Goal: Transaction & Acquisition: Purchase product/service

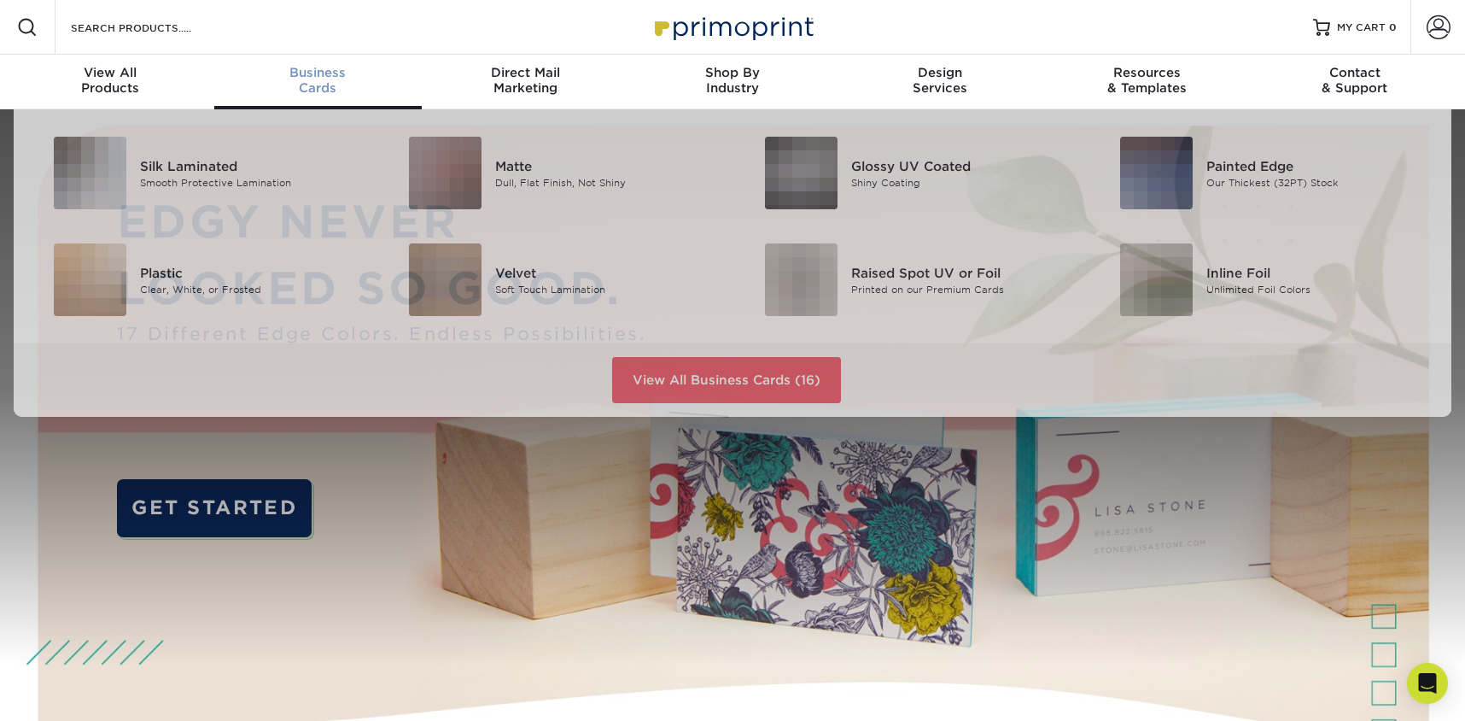
click at [283, 84] on div "Business Cards" at bounding box center [318, 80] width 208 height 31
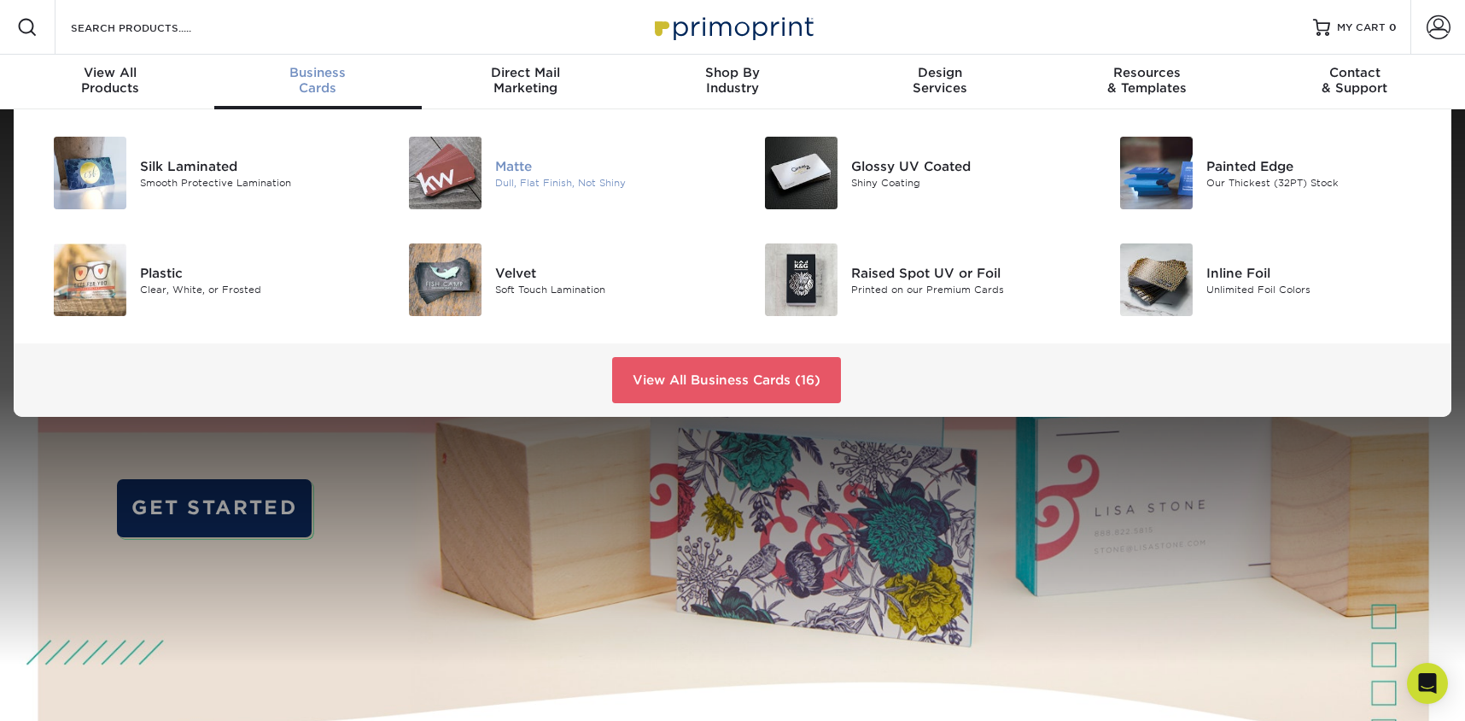
click at [558, 170] on div "Matte" at bounding box center [607, 165] width 225 height 19
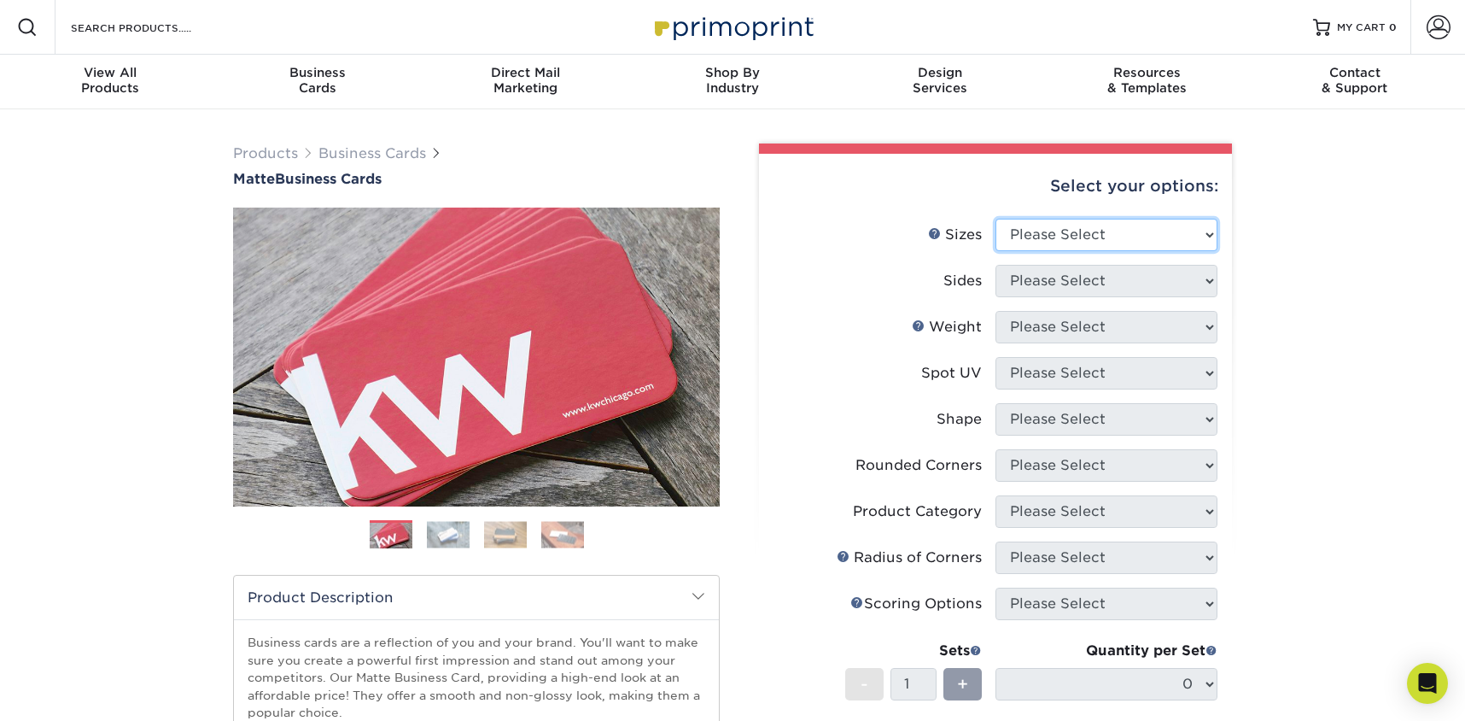
click at [1075, 228] on select "Please Select 1.5" x 3.5" - Mini 1.75" x 3.5" - Mini 2" x 2" - Square 2" x 3" -…" at bounding box center [1107, 235] width 222 height 32
select select "2.00x3.50"
click at [996, 219] on select "Please Select 1.5" x 3.5" - Mini 1.75" x 3.5" - Mini 2" x 2" - Square 2" x 3" -…" at bounding box center [1107, 235] width 222 height 32
click at [1095, 280] on select "Please Select Print Both Sides Print Front Only" at bounding box center [1107, 281] width 222 height 32
select select "13abbda7-1d64-4f25-8bb2-c179b224825d"
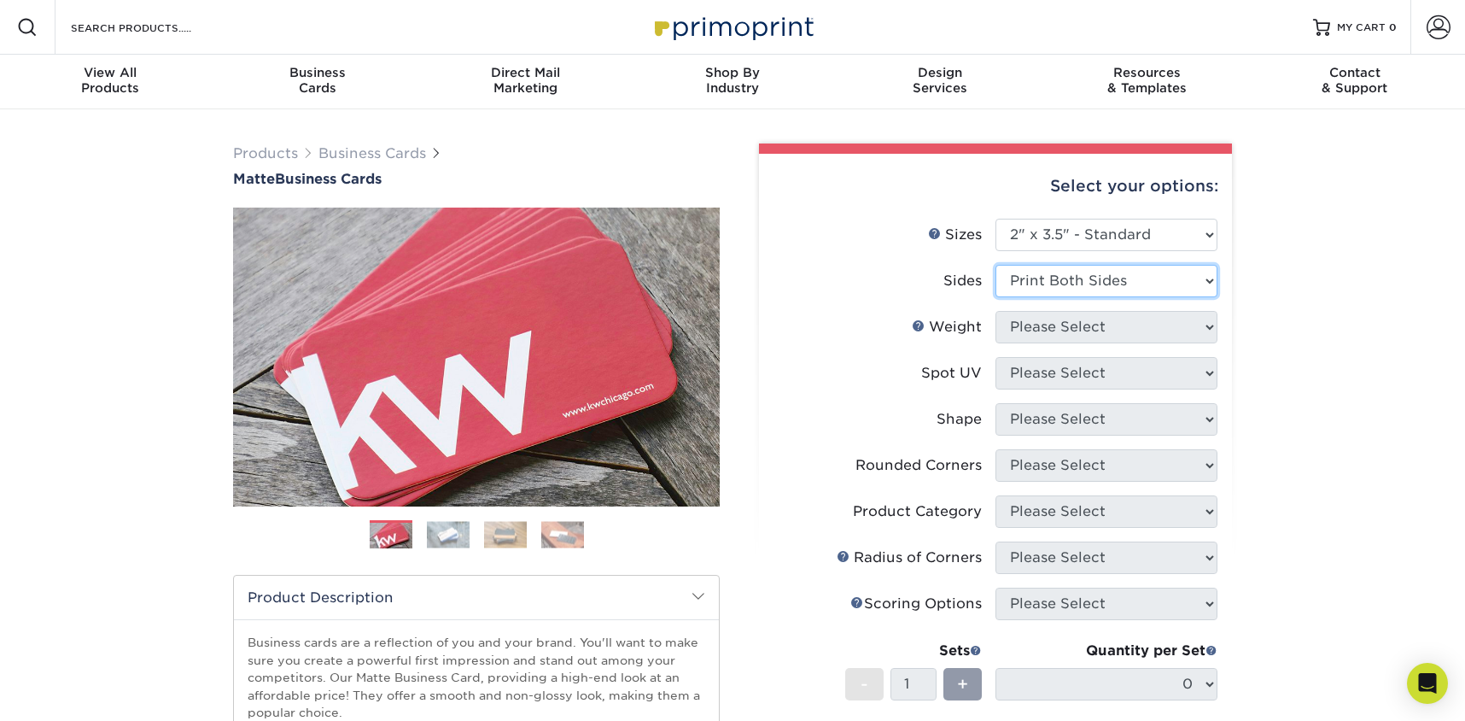
click at [996, 265] on select "Please Select Print Both Sides Print Front Only" at bounding box center [1107, 281] width 222 height 32
click at [1104, 325] on select "Please Select 16PT 14PT" at bounding box center [1107, 327] width 222 height 32
select select "16PT"
click at [996, 311] on select "Please Select 16PT 14PT" at bounding box center [1107, 327] width 222 height 32
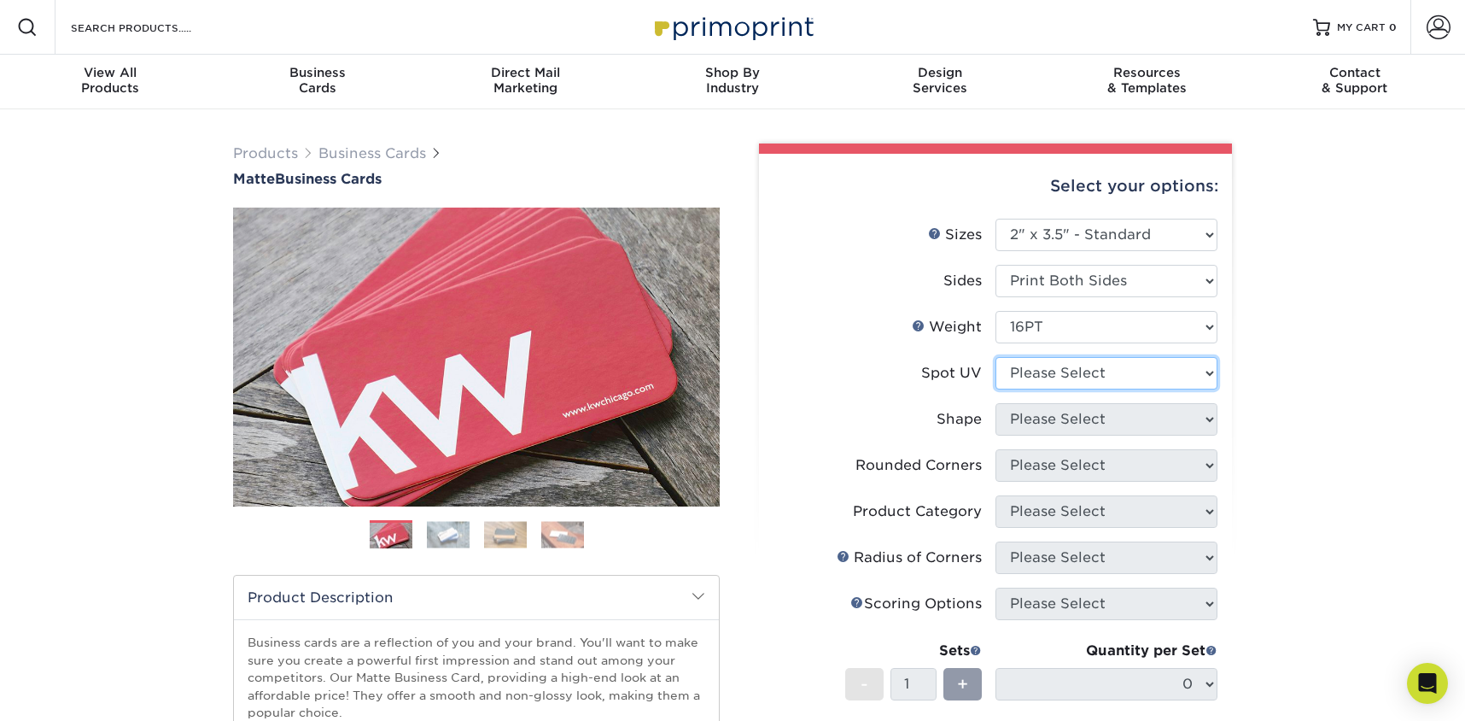
click at [1102, 370] on select "Please Select No Spot UV Front and Back (Both Sides) Front Only Back Only" at bounding box center [1107, 373] width 222 height 32
click at [996, 357] on select "Please Select No Spot UV Front and Back (Both Sides) Front Only Back Only" at bounding box center [1107, 373] width 222 height 32
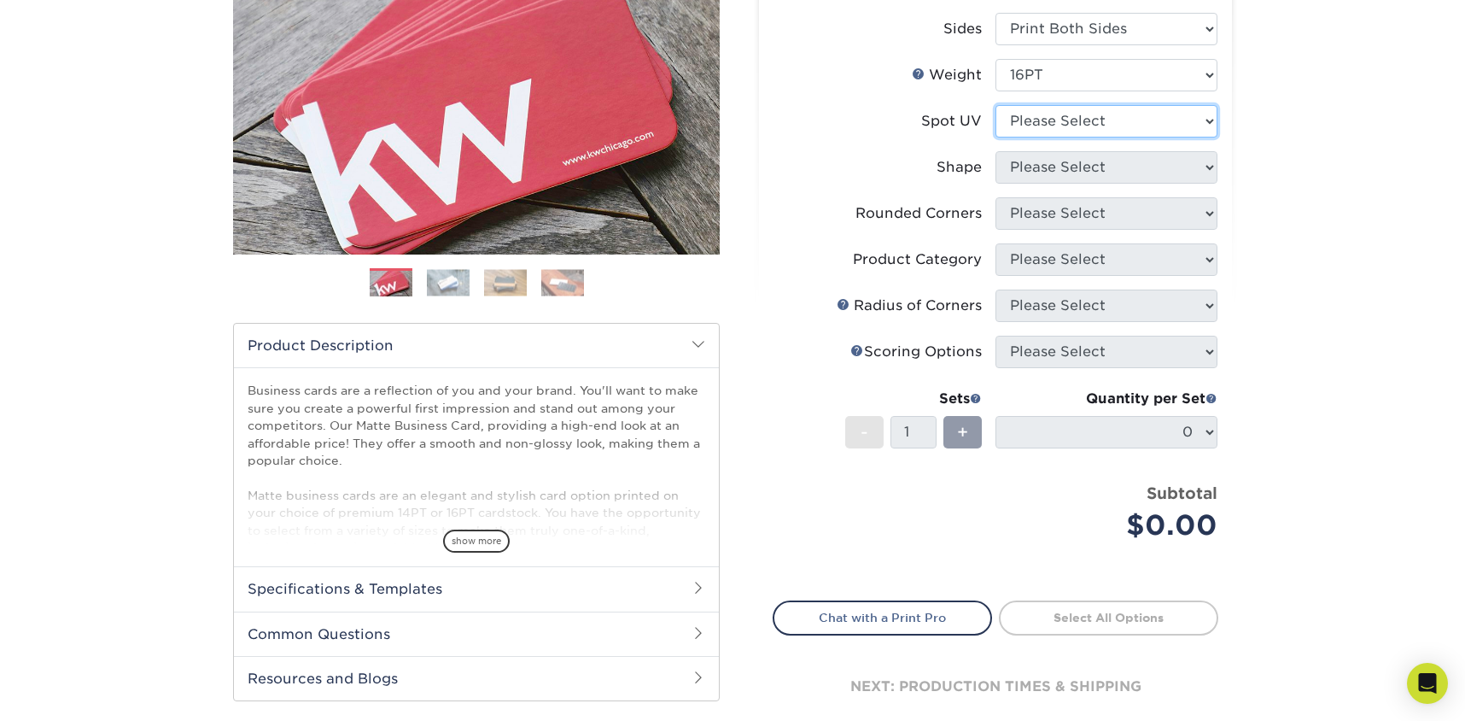
scroll to position [256, 0]
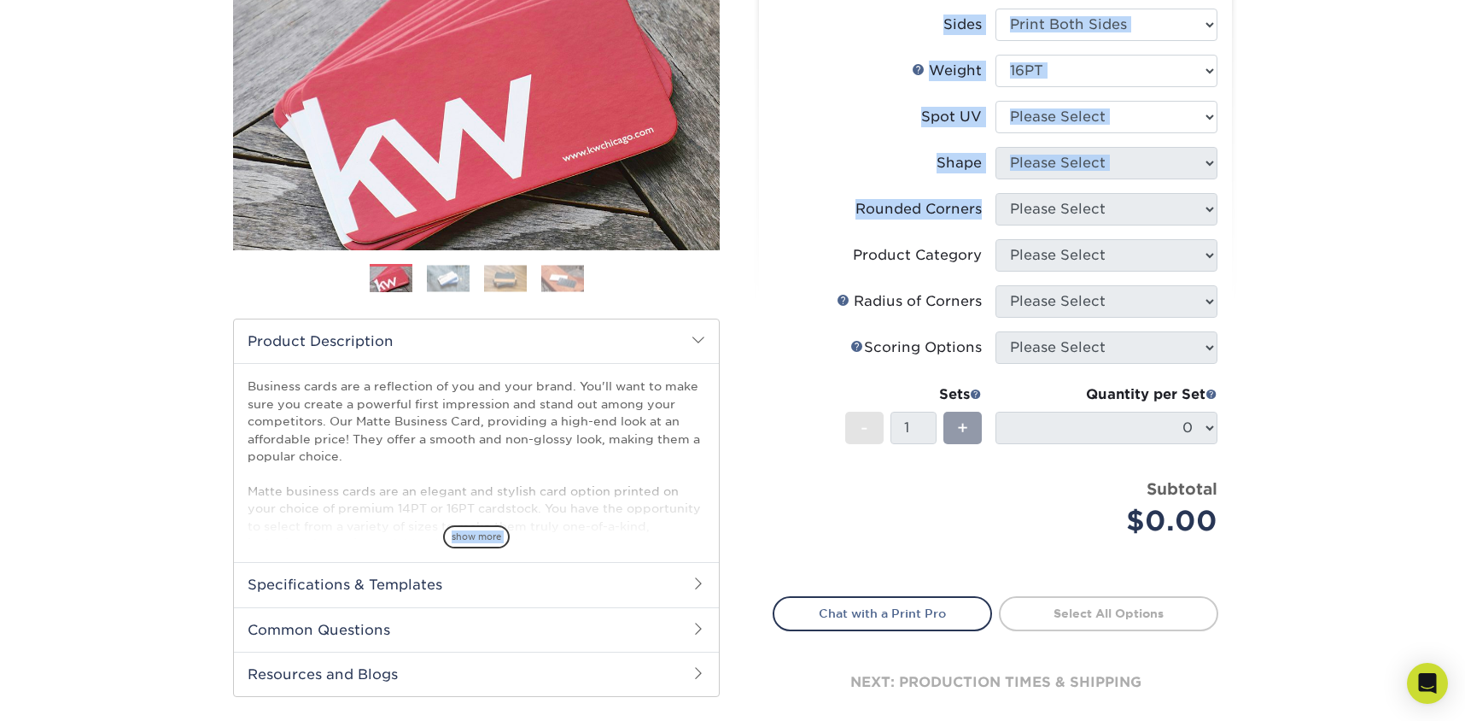
drag, startPoint x: 447, startPoint y: 534, endPoint x: 771, endPoint y: 219, distance: 451.7
click at [745, 232] on div "Products Business Cards Matte Business Cards" at bounding box center [732, 317] width 1025 height 860
click at [1137, 109] on select "Please Select No Spot UV Front and Back (Both Sides) Front Only Back Only" at bounding box center [1107, 117] width 222 height 32
select select "0"
click at [996, 101] on select "Please Select No Spot UV Front and Back (Both Sides) Front Only Back Only" at bounding box center [1107, 117] width 222 height 32
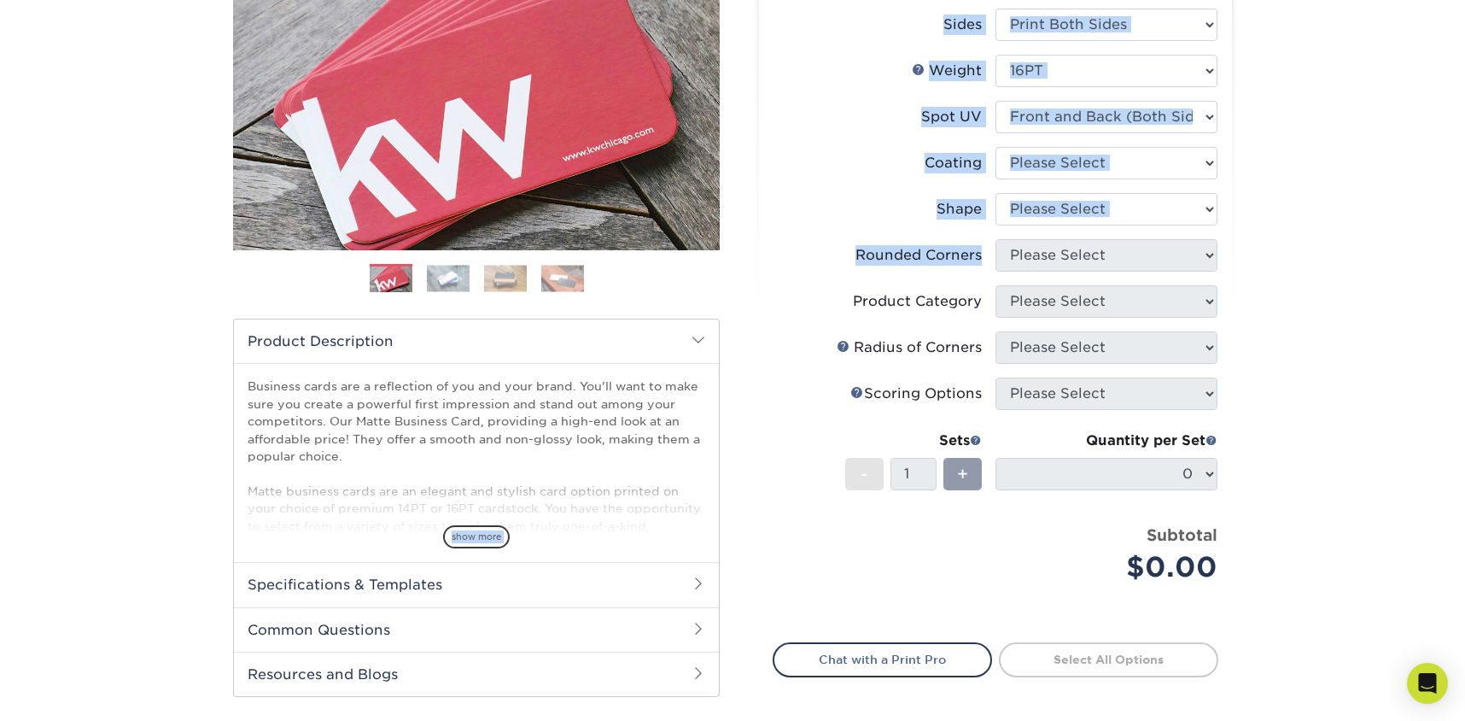
click at [1276, 178] on div "Products Business Cards Matte Business Cards Previous Next 100 $ 9" at bounding box center [732, 347] width 1465 height 988
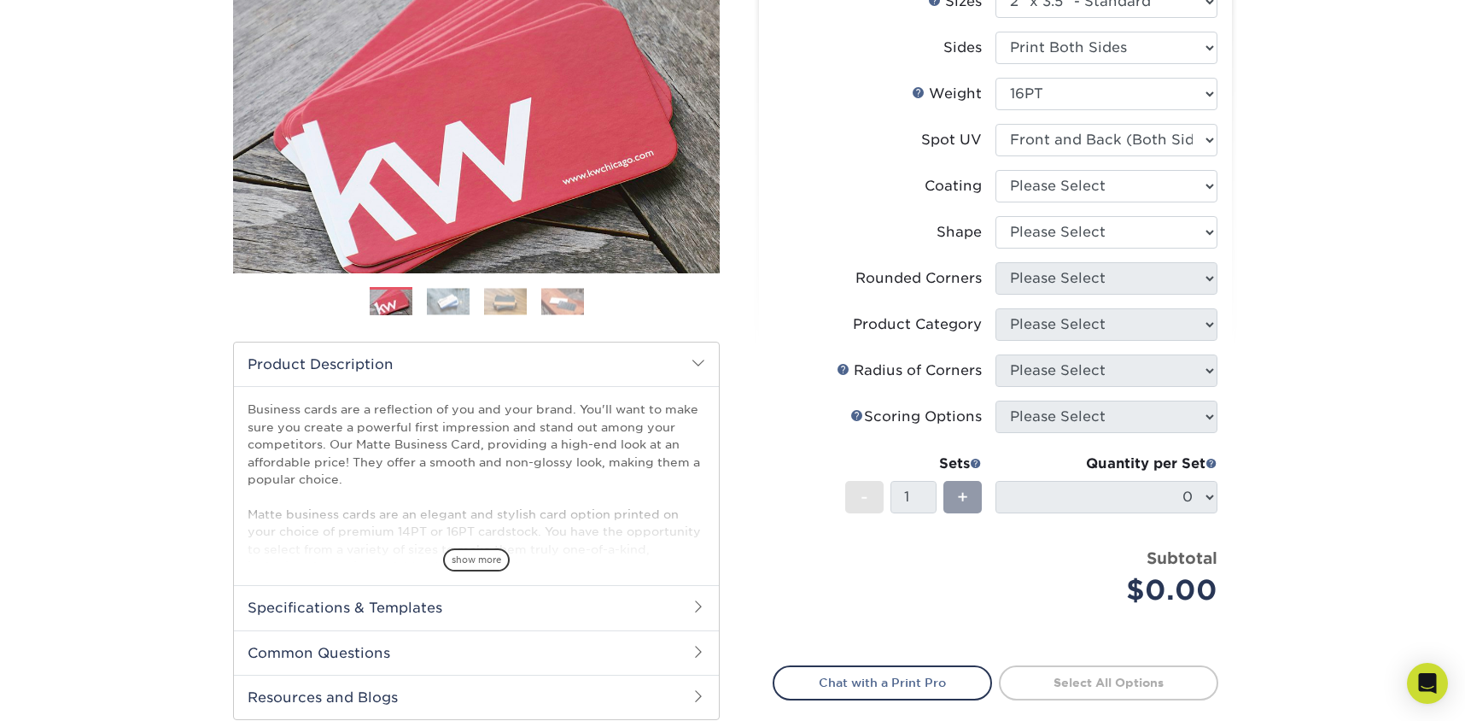
scroll to position [119, 0]
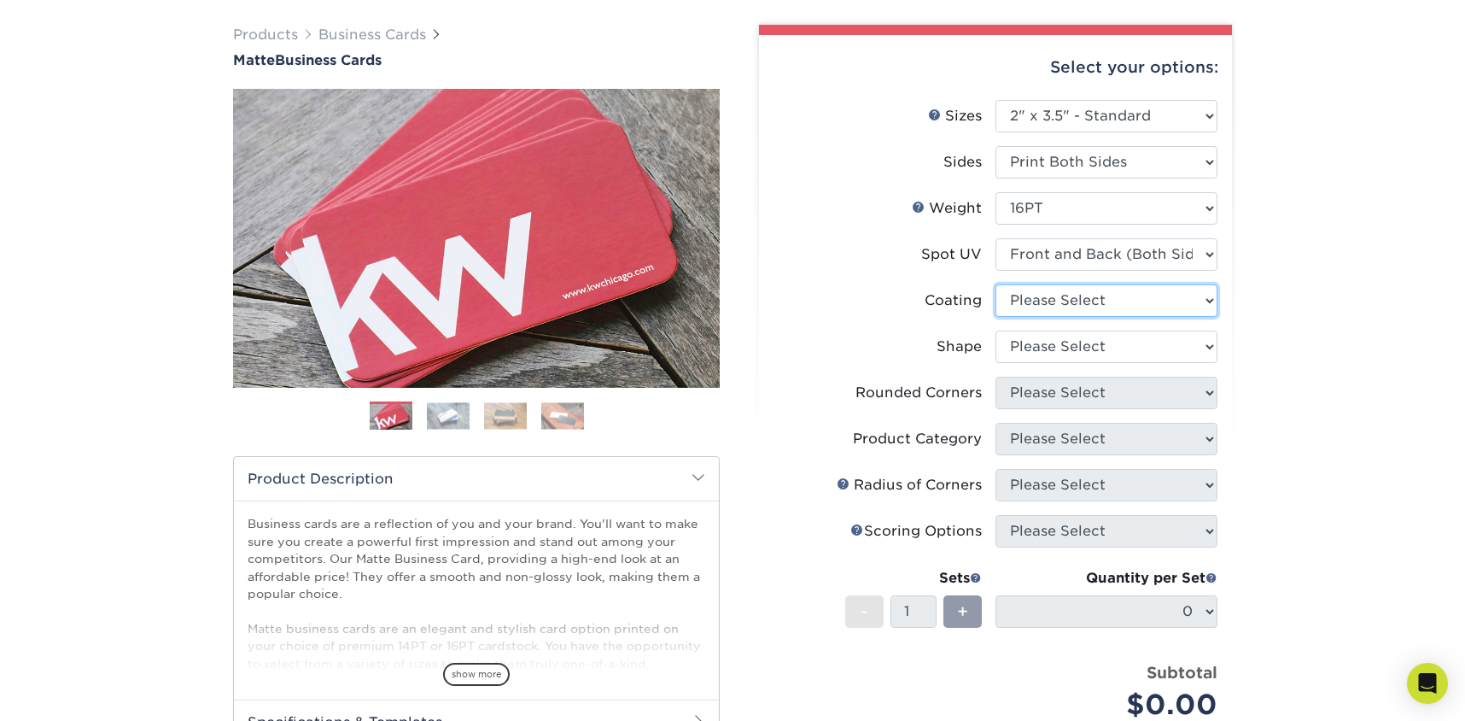
click at [1112, 292] on select at bounding box center [1107, 300] width 222 height 32
select select "121bb7b5-3b4d-429f-bd8d-bbf80e953313"
click at [996, 284] on select at bounding box center [1107, 300] width 222 height 32
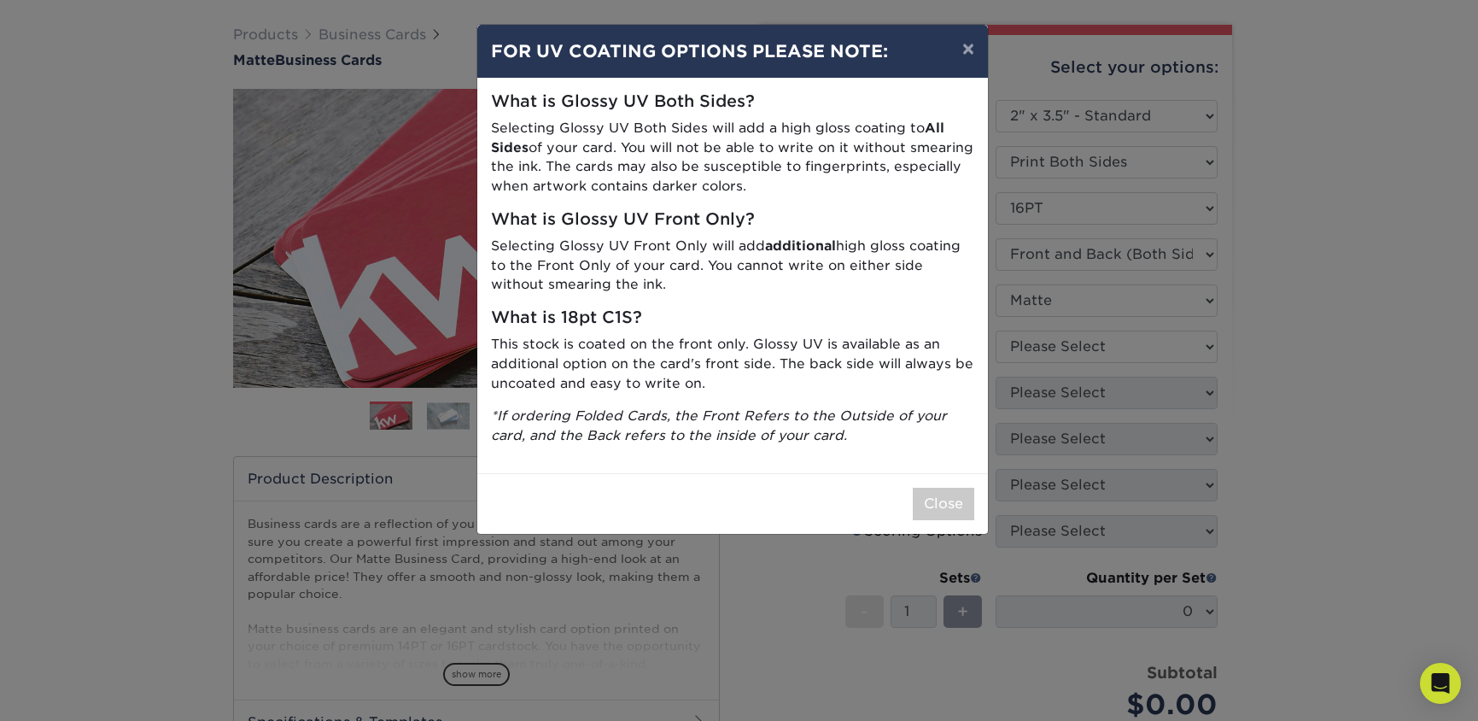
click at [1108, 347] on div "× FOR UV COATING OPTIONS PLEASE NOTE: What is Glossy UV Both Sides? Selecting G…" at bounding box center [739, 360] width 1478 height 721
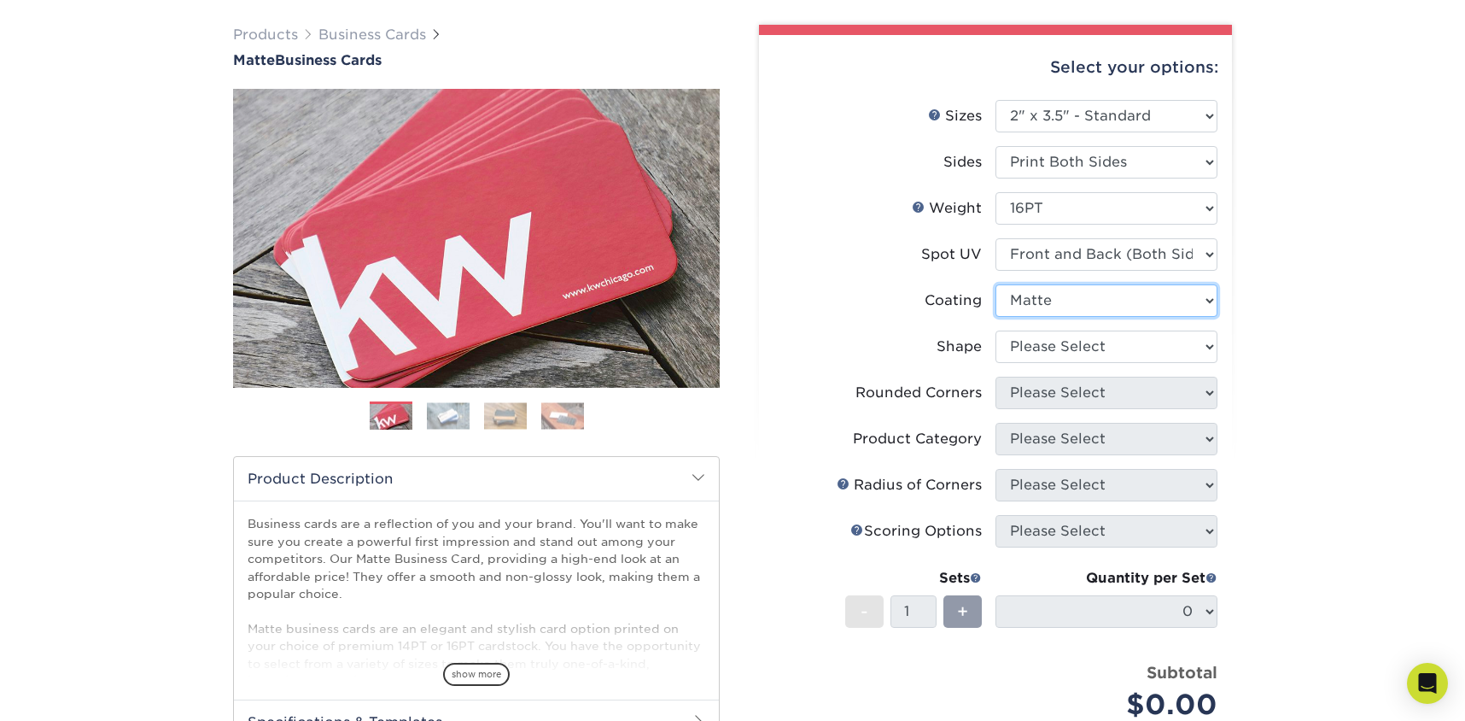
click at [1084, 296] on select at bounding box center [1107, 300] width 222 height 32
click at [996, 284] on select at bounding box center [1107, 300] width 222 height 32
click at [1066, 255] on select "Please Select No Spot UV Front and Back (Both Sides) Front Only Back Only" at bounding box center [1107, 254] width 222 height 32
click at [996, 238] on select "Please Select No Spot UV Front and Back (Both Sides) Front Only Back Only" at bounding box center [1107, 254] width 222 height 32
click at [1066, 343] on select "Please Select Standard" at bounding box center [1107, 346] width 222 height 32
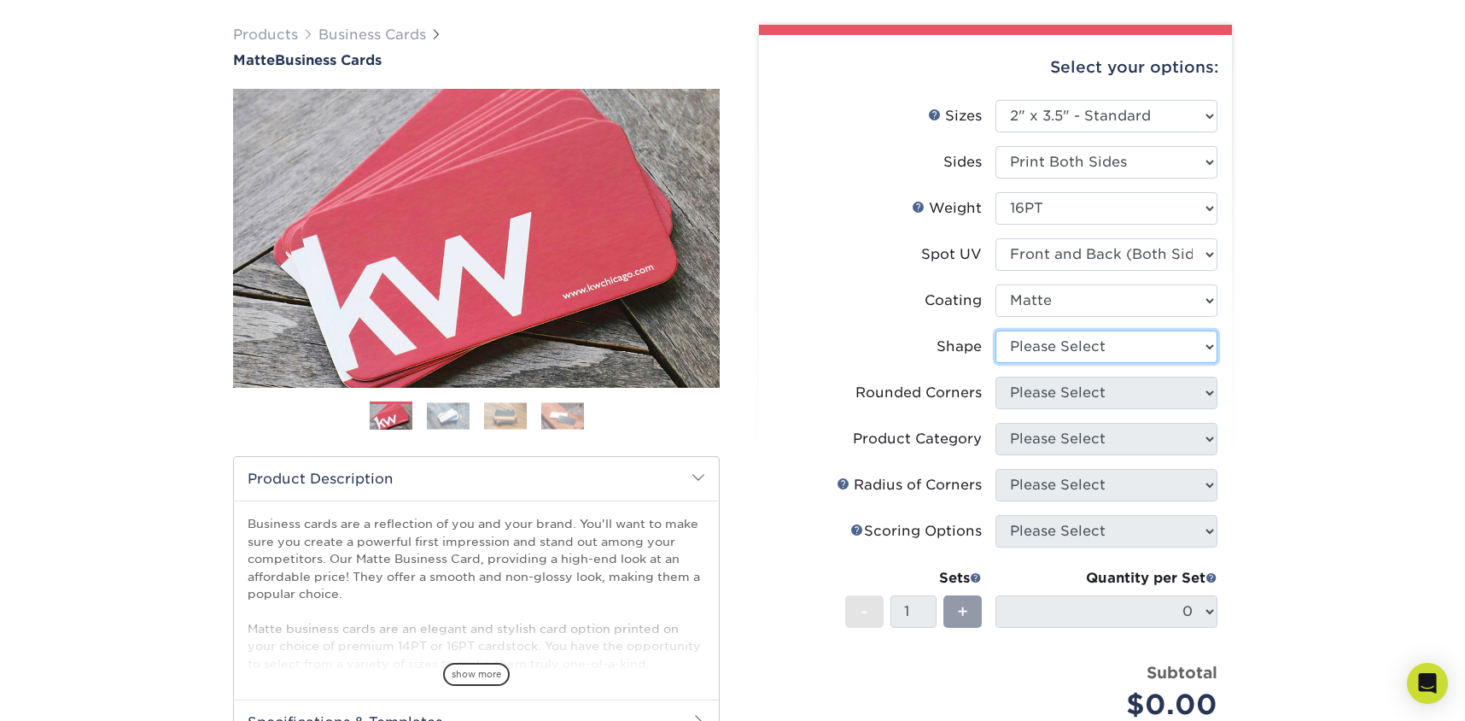
select select "standard"
click at [996, 330] on select "Please Select Standard" at bounding box center [1107, 346] width 222 height 32
click at [1070, 399] on select "Please Select Yes - Round 2 Corners Yes - Round 4 Corners No" at bounding box center [1107, 393] width 222 height 32
select select "0"
click at [996, 377] on select "Please Select Yes - Round 2 Corners Yes - Round 4 Corners No" at bounding box center [1107, 393] width 222 height 32
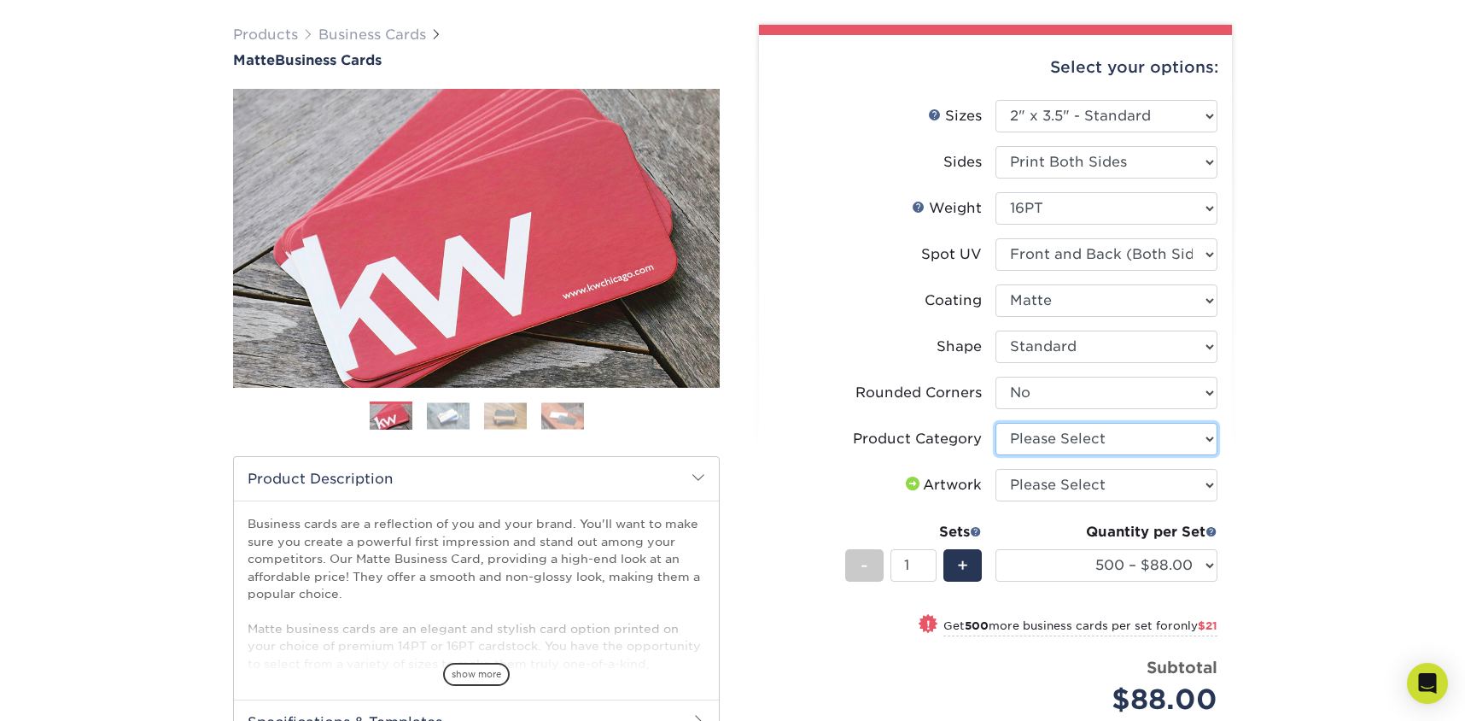
click at [1047, 439] on select "Please Select Business Cards" at bounding box center [1107, 439] width 222 height 32
select select "3b5148f1-0588-4f88-a218-97bcfdce65c1"
click at [996, 423] on select "Please Select Business Cards" at bounding box center [1107, 439] width 222 height 32
click at [1049, 486] on select "Please Select I will upload files I need a design - $100" at bounding box center [1107, 485] width 222 height 32
select select "design"
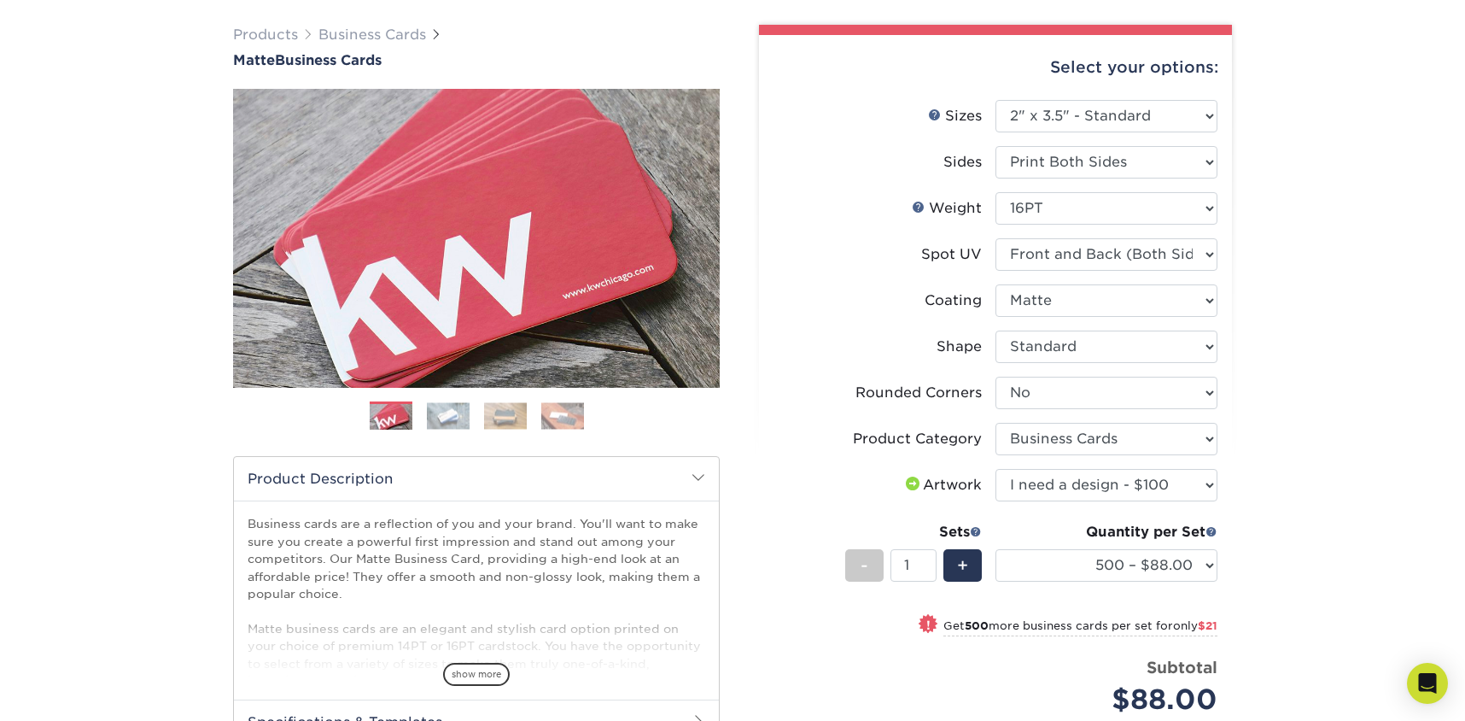
click at [996, 469] on select "Please Select I will upload files I need a design - $100" at bounding box center [1107, 485] width 222 height 32
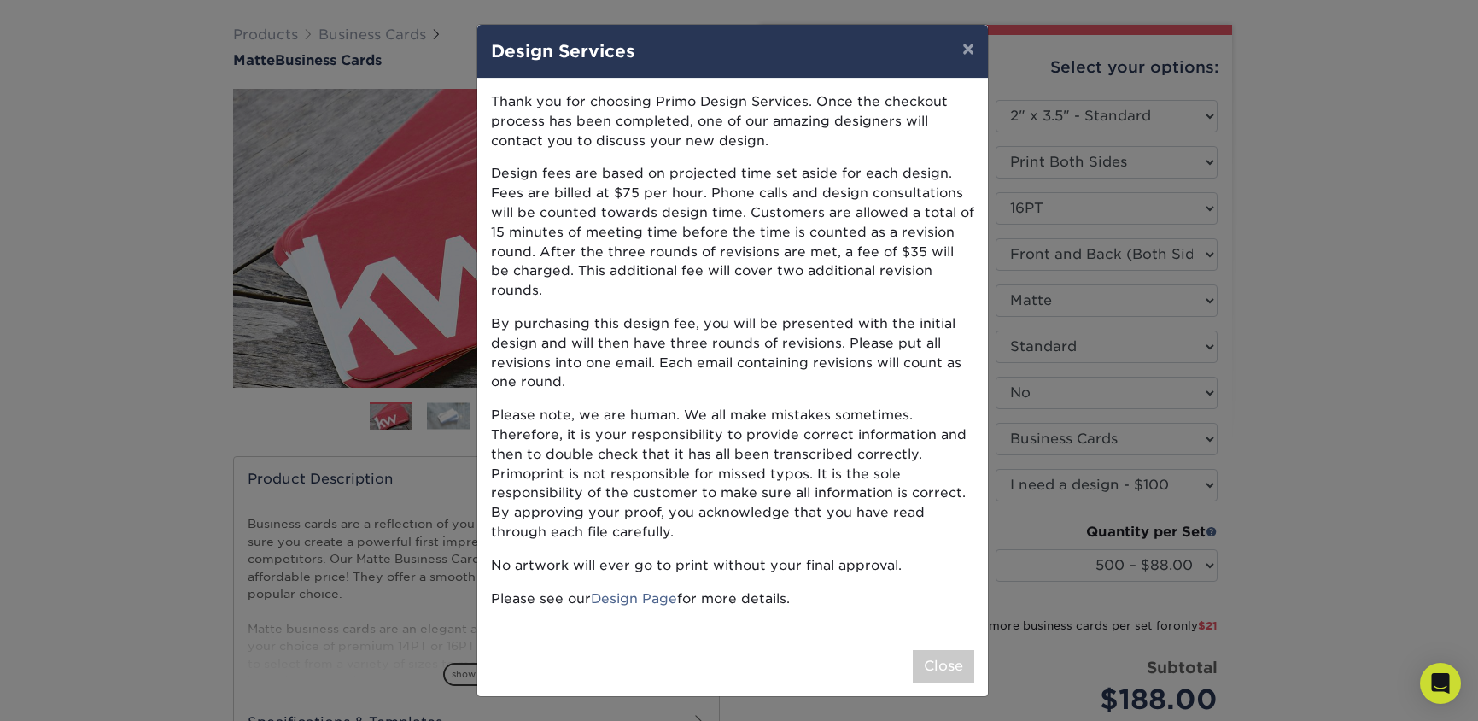
click at [909, 658] on div "Close" at bounding box center [732, 665] width 511 height 61
click at [950, 650] on button "Close" at bounding box center [943, 666] width 61 height 32
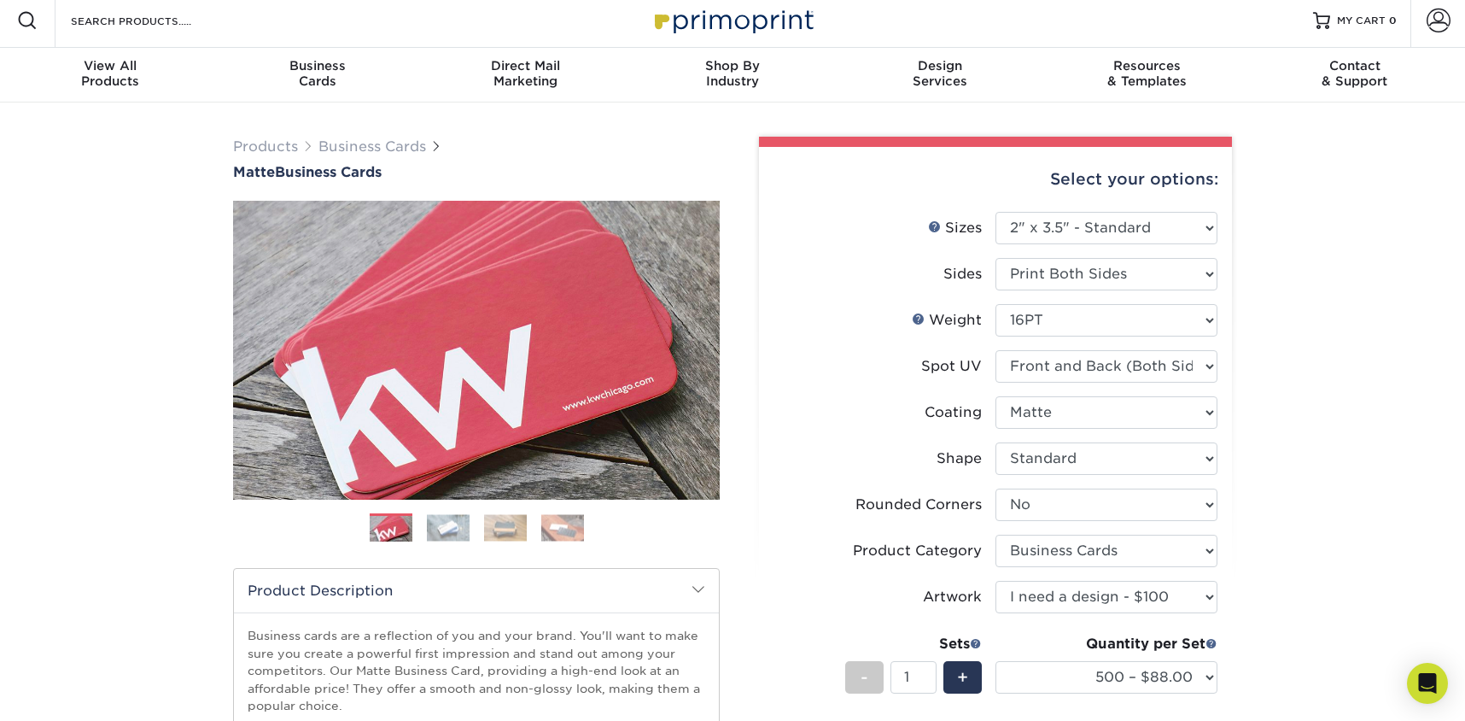
scroll to position [0, 0]
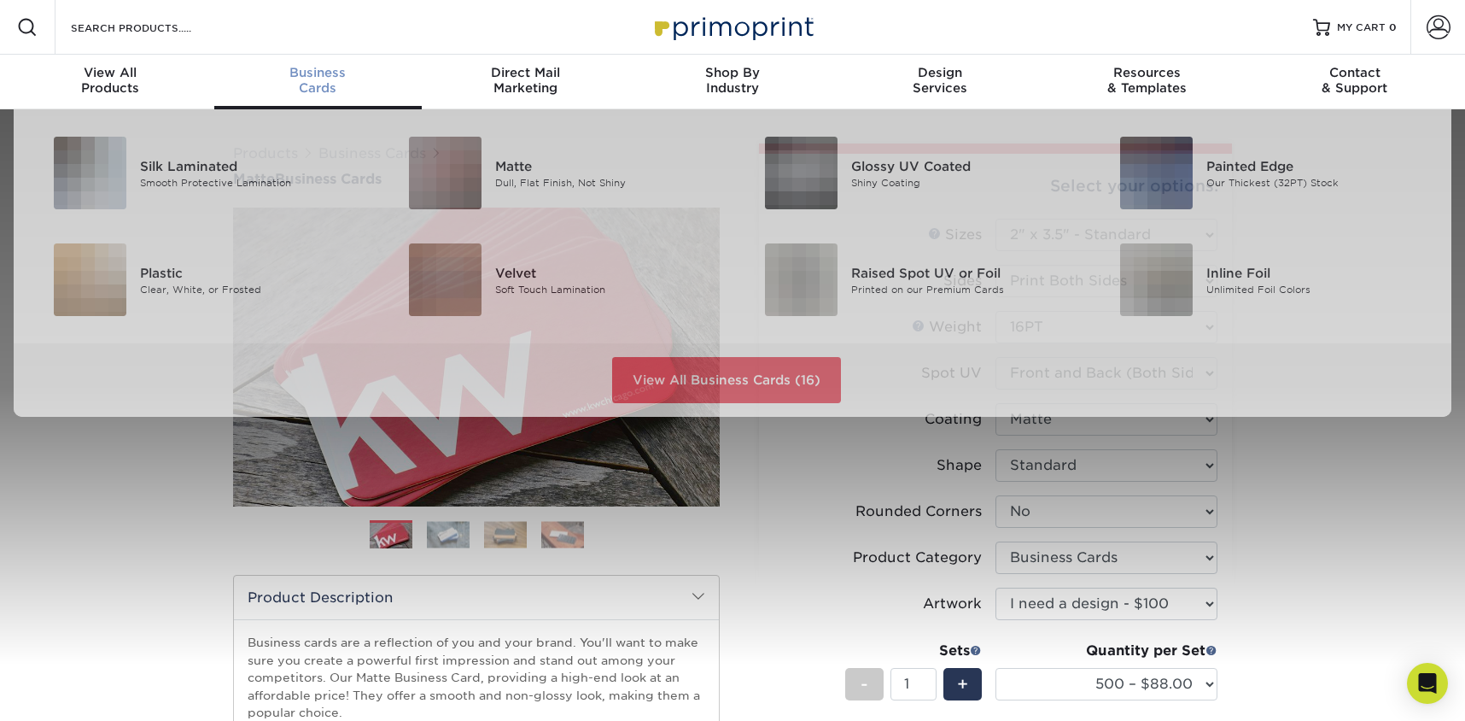
click at [346, 86] on div "Business Cards" at bounding box center [318, 80] width 208 height 31
